Goal: Task Accomplishment & Management: Complete application form

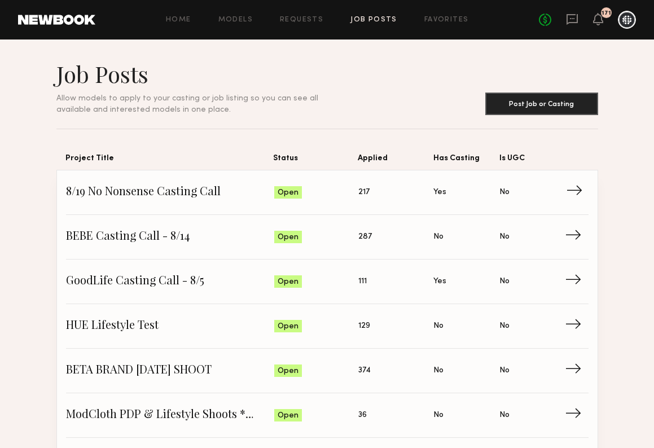
click at [117, 195] on span "8/19 No Nonsense Casting Call" at bounding box center [170, 192] width 208 height 17
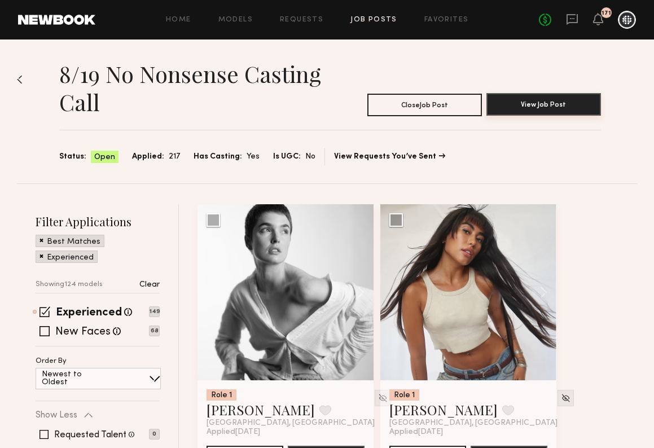
click at [542, 107] on button "View Job Post" at bounding box center [543, 104] width 114 height 23
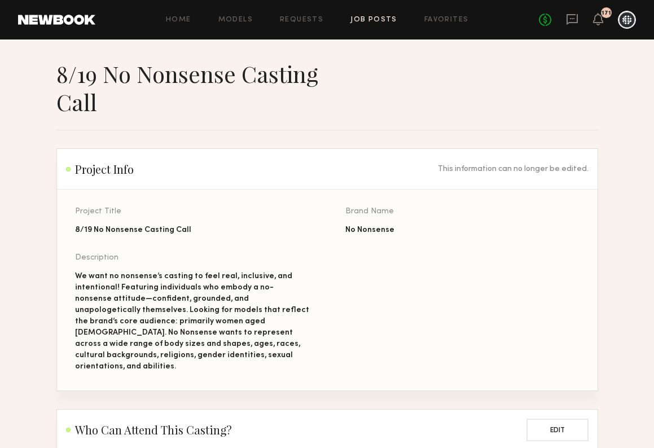
click at [179, 338] on div "We want no nonsense’s casting to feel real, inclusive, and intentional! Featuri…" at bounding box center [192, 322] width 234 height 102
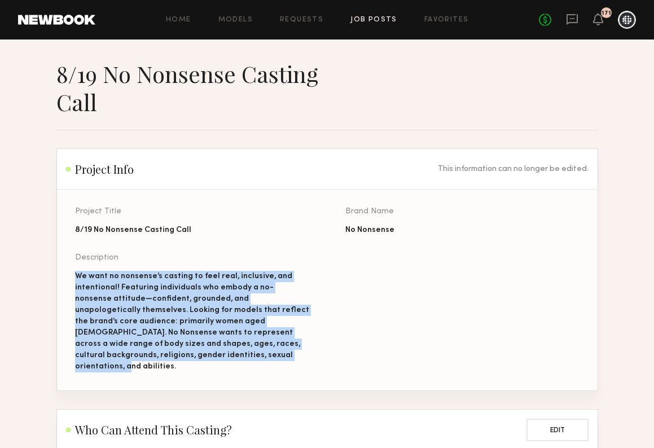
drag, startPoint x: 175, startPoint y: 357, endPoint x: 58, endPoint y: 279, distance: 141.3
click at [58, 279] on section "Project Title 8/19 No Nonsense Casting Call Brand Name No Nonsense Description …" at bounding box center [327, 290] width 540 height 201
copy div "We want no nonsense’s casting to feel real, inclusive, and intentional! Featuri…"
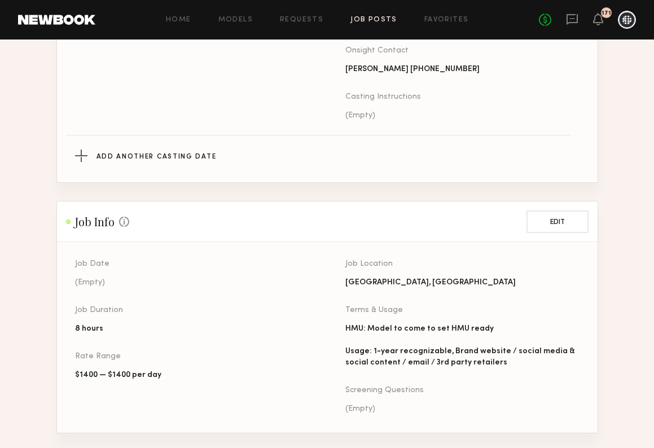
scroll to position [712, 0]
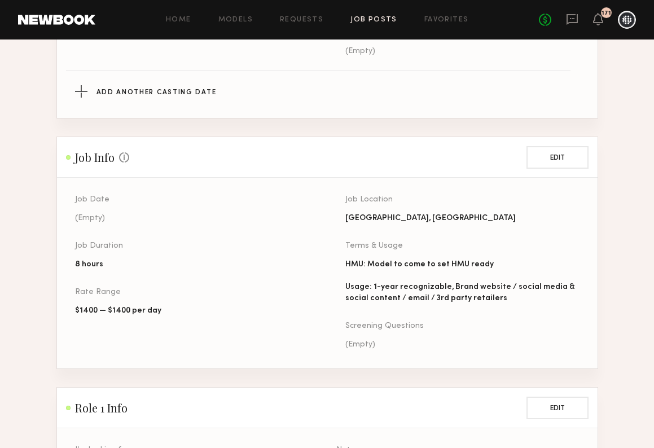
click at [450, 281] on div "HMU: Model to come to set HMU ready Usage: 1-year recognizable, Brand website /…" at bounding box center [462, 281] width 234 height 45
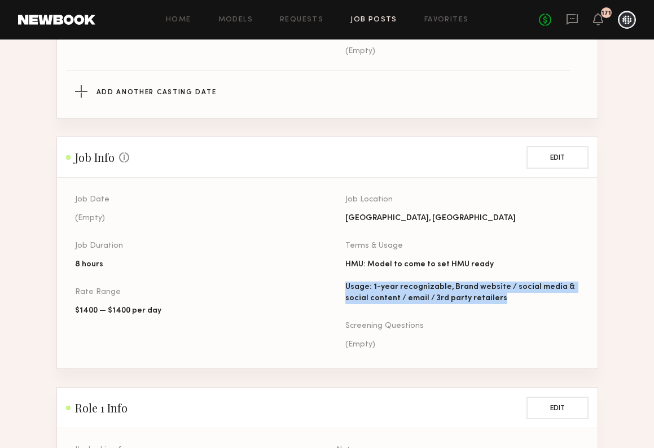
drag, startPoint x: 489, startPoint y: 287, endPoint x: 336, endPoint y: 273, distance: 153.5
click at [336, 273] on div "Job Date (Empty) Job Duration 8 hours Rate Range $1400 — $1400 per day Job Loca…" at bounding box center [345, 282] width 540 height 173
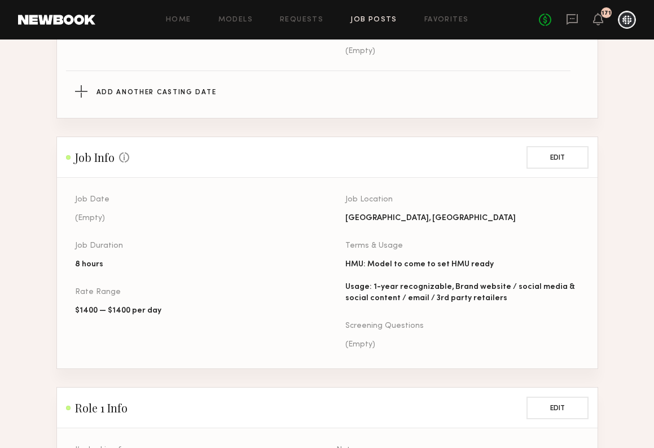
click at [426, 284] on div "HMU: Model to come to set HMU ready Usage: 1-year recognizable, Brand website /…" at bounding box center [462, 281] width 234 height 45
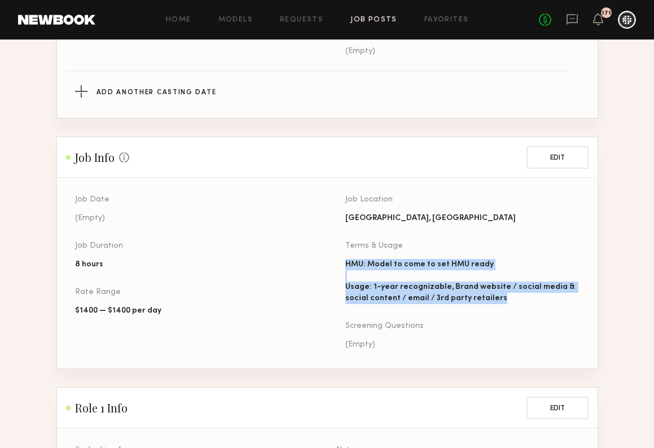
drag, startPoint x: 501, startPoint y: 288, endPoint x: 328, endPoint y: 251, distance: 177.1
click at [328, 251] on div "Job Date (Empty) Job Duration 8 hours Rate Range $1400 — $1400 per day Job Loca…" at bounding box center [345, 282] width 540 height 173
copy div "HMU: Model to come to set HMU ready Usage: 1-year recognizable, Brand website /…"
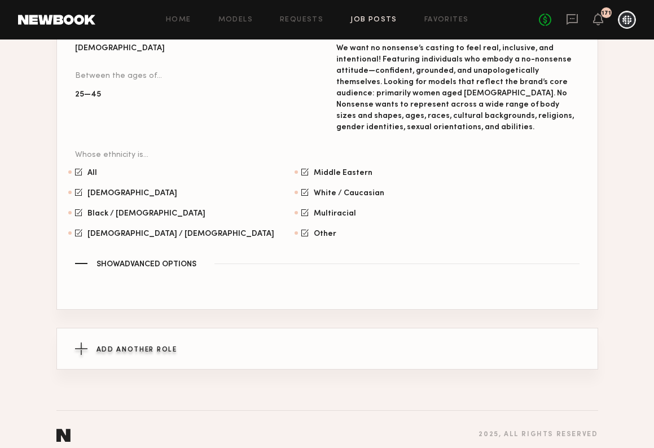
scroll to position [1132, 0]
click at [131, 261] on span "Show Advanced Options" at bounding box center [146, 265] width 100 height 8
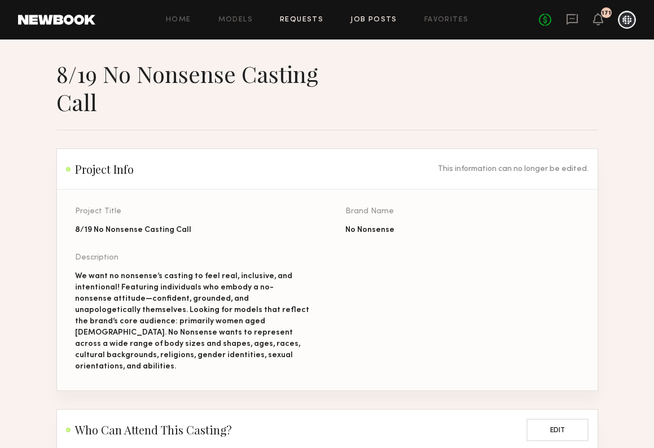
scroll to position [0, 0]
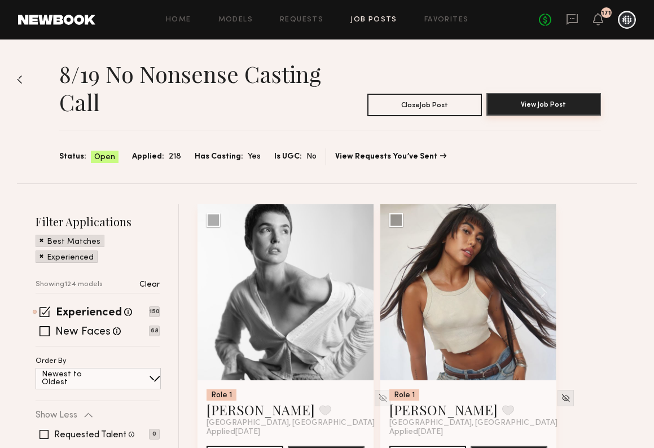
click at [534, 104] on button "View Job Post" at bounding box center [543, 104] width 114 height 23
